Goal: Task Accomplishment & Management: Use online tool/utility

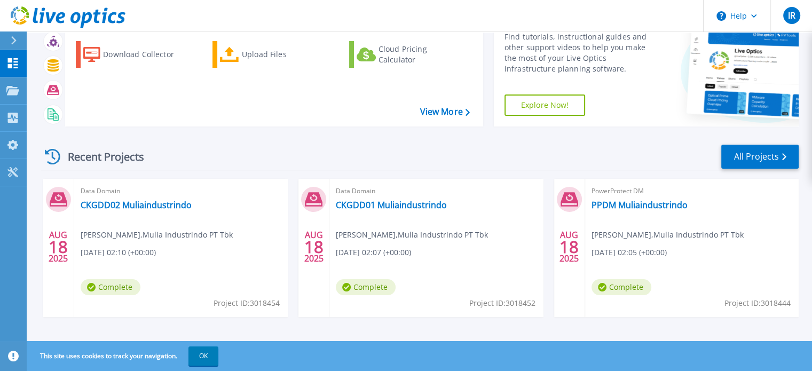
scroll to position [60, 0]
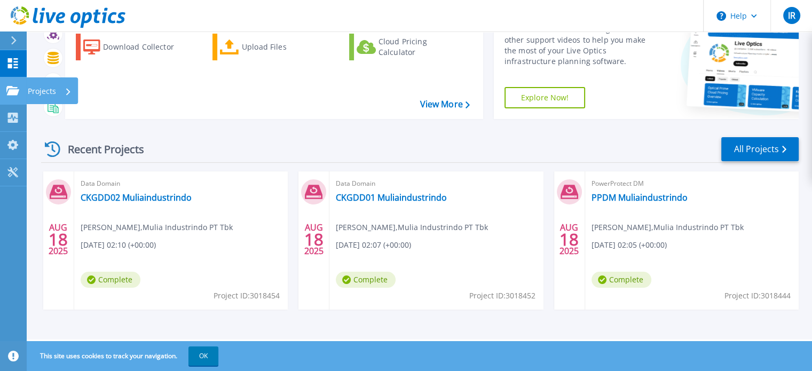
click at [11, 92] on icon at bounding box center [12, 90] width 13 height 9
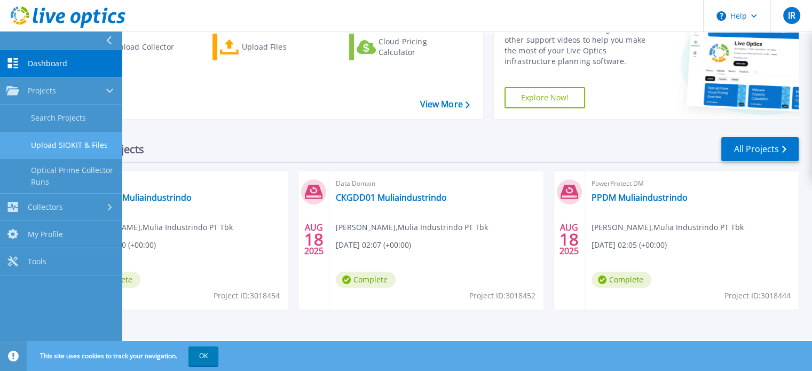
click at [79, 147] on link "Upload SIOKIT & Files" at bounding box center [61, 145] width 122 height 27
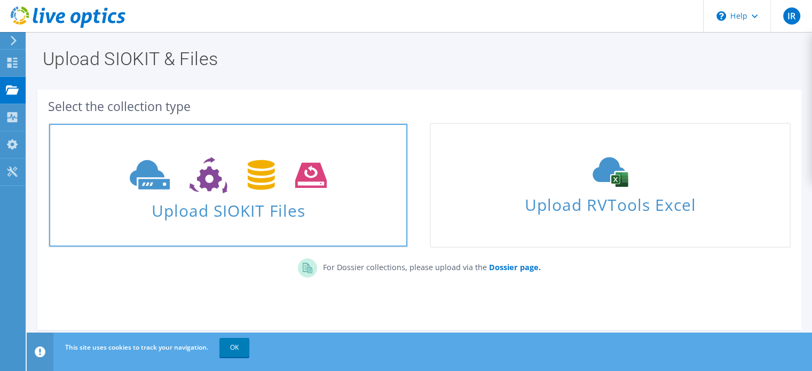
click at [272, 160] on icon at bounding box center [228, 175] width 197 height 37
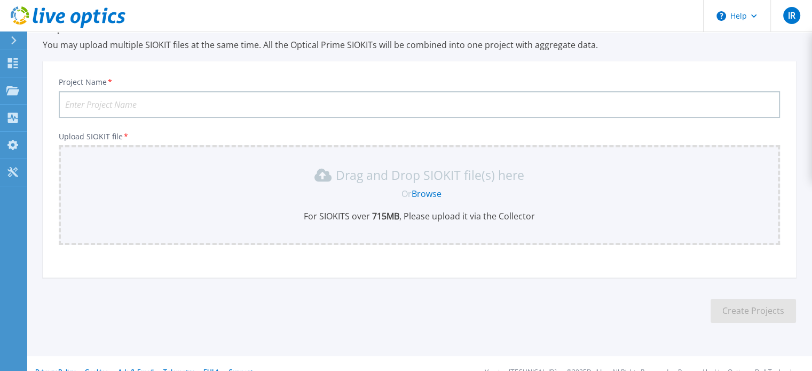
scroll to position [53, 0]
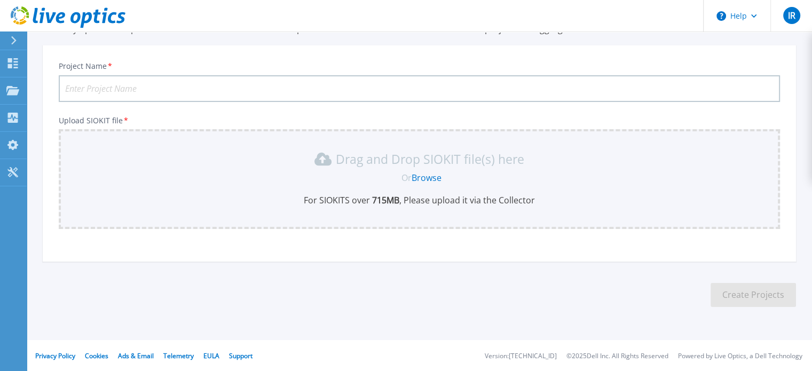
click at [208, 88] on input "Project Name *" at bounding box center [419, 88] width 721 height 27
type input "PPDM"
click at [433, 172] on link "Browse" at bounding box center [427, 178] width 30 height 12
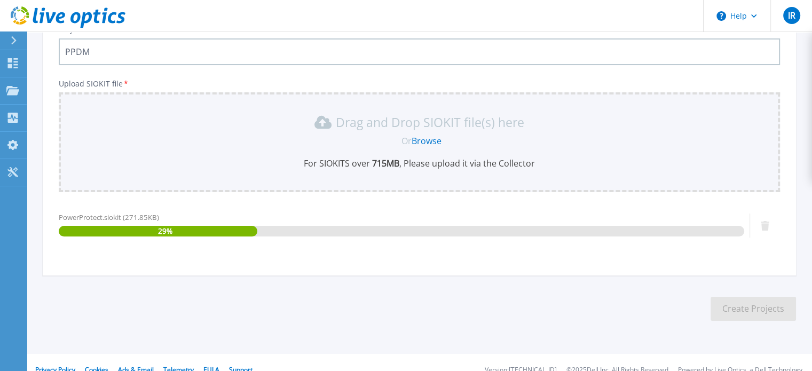
scroll to position [104, 0]
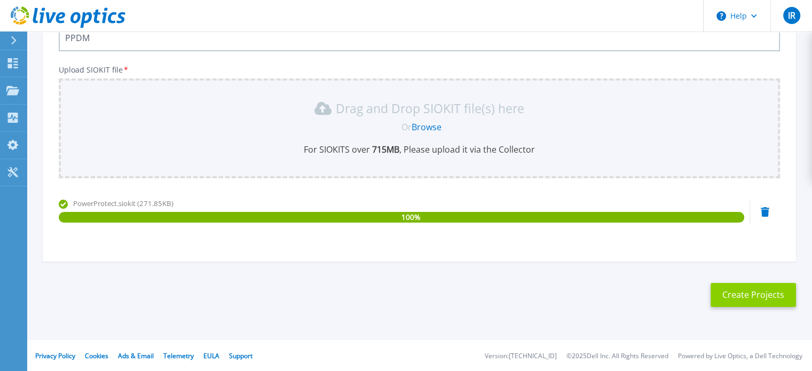
click at [733, 292] on button "Create Projects" at bounding box center [752, 295] width 85 height 24
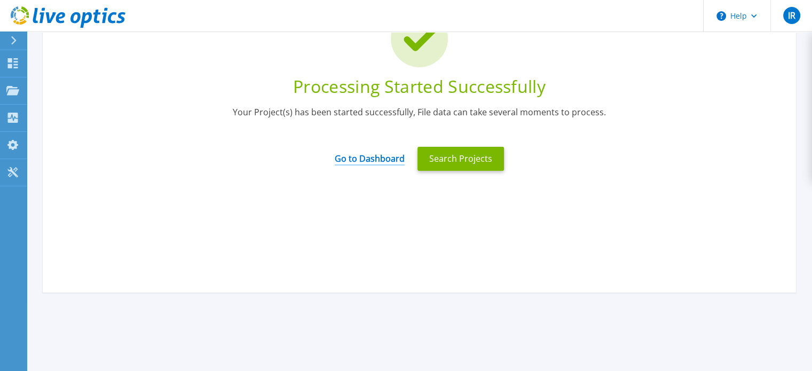
click at [376, 158] on link "Go to Dashboard" at bounding box center [370, 155] width 70 height 21
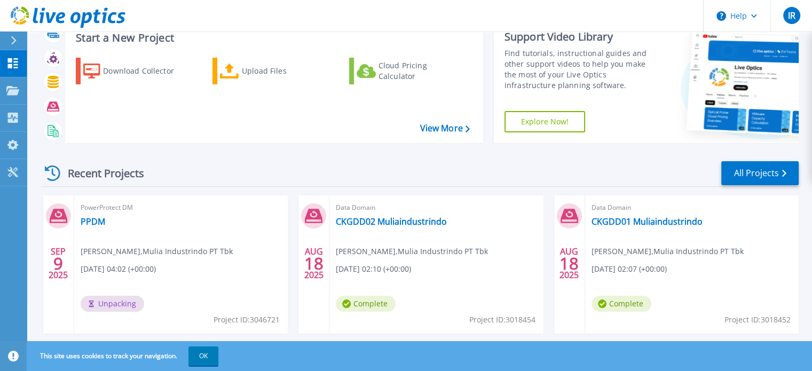
scroll to position [53, 0]
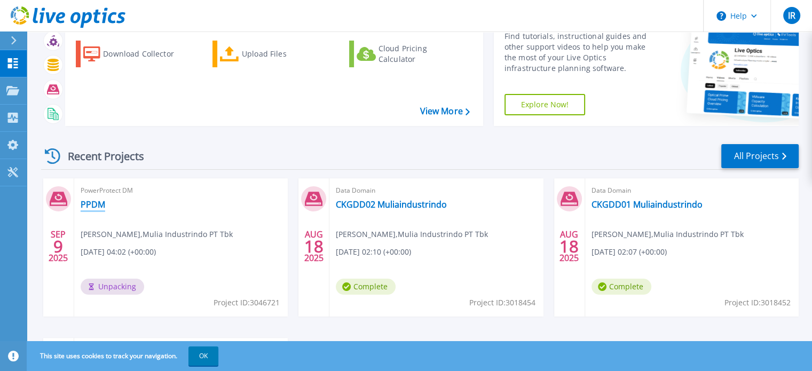
click at [90, 205] on link "PPDM" at bounding box center [93, 204] width 25 height 11
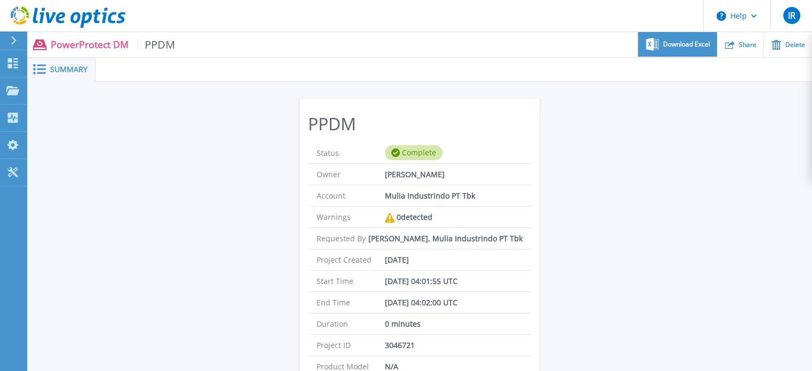
click at [681, 47] on span "Download Excel" at bounding box center [686, 44] width 47 height 6
